Goal: Navigation & Orientation: Find specific page/section

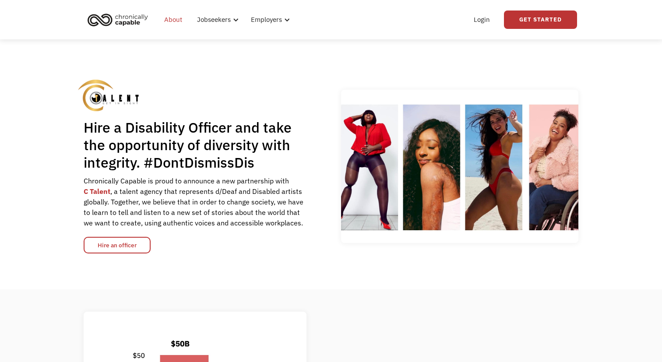
click at [171, 16] on link "About" at bounding box center [173, 20] width 28 height 28
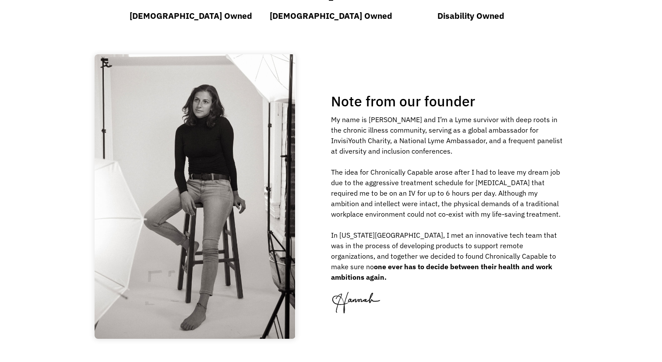
scroll to position [939, 0]
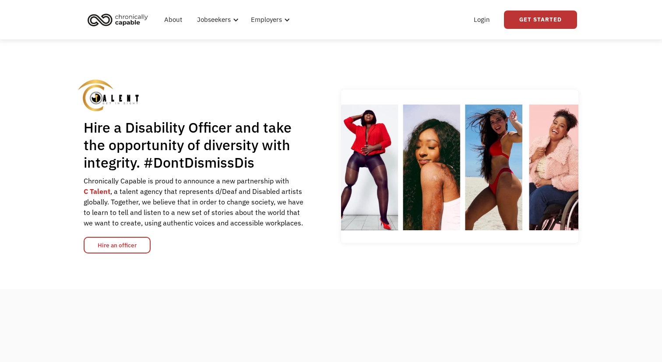
click at [94, 192] on link "C Talent" at bounding box center [97, 191] width 27 height 9
click at [625, 25] on div "About Jobseekers info About our platform Our services verified_user Our employe…" at bounding box center [331, 19] width 662 height 39
